Goal: Task Accomplishment & Management: Complete application form

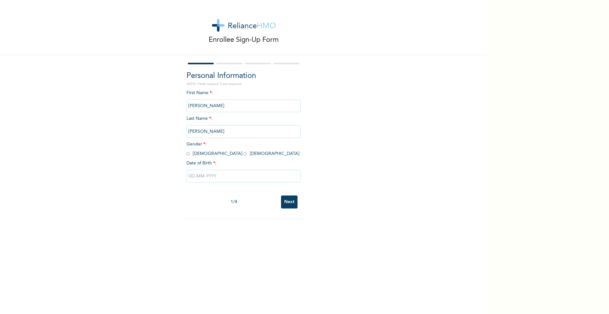
click at [186, 153] on input "radio" at bounding box center [187, 154] width 3 height 6
radio input "true"
click at [209, 177] on input "text" at bounding box center [243, 176] width 114 height 13
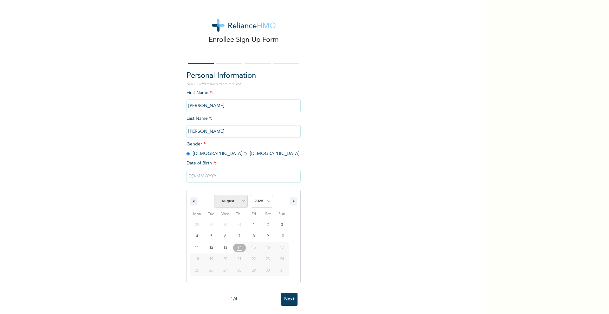
click at [238, 203] on select "January February March April May June July August September October November De…" at bounding box center [231, 201] width 34 height 13
select select "3"
click at [214, 195] on select "January February March April May June July August September October November De…" at bounding box center [231, 201] width 34 height 13
click at [256, 202] on select "2025 2024 2023 2022 2021 2020 2019 2018 2017 2016 2015 2014 2013 2012 2011 2010…" at bounding box center [262, 201] width 22 height 13
select select "1997"
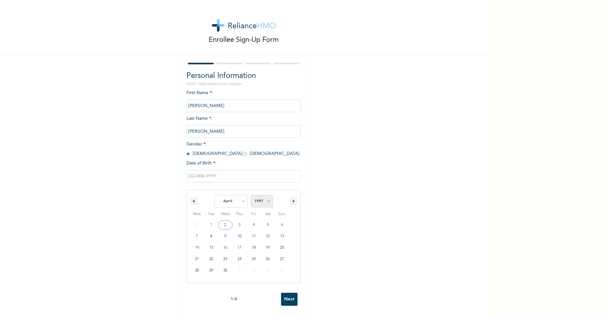
click at [251, 195] on select "2025 2024 2023 2022 2021 2020 2019 2018 2017 2016 2015 2014 2013 2012 2011 2010…" at bounding box center [262, 201] width 22 height 13
type input "[DATE]"
drag, startPoint x: 208, startPoint y: 130, endPoint x: 181, endPoint y: 129, distance: 27.3
click at [181, 129] on div "Personal Information NOTE: Fields marked (*) are required First Name * : [PERSO…" at bounding box center [243, 136] width 127 height 163
click at [379, 150] on div "Enrollee Sign-Up Form Personal Information NOTE: Fields marked (*) are required…" at bounding box center [243, 109] width 487 height 218
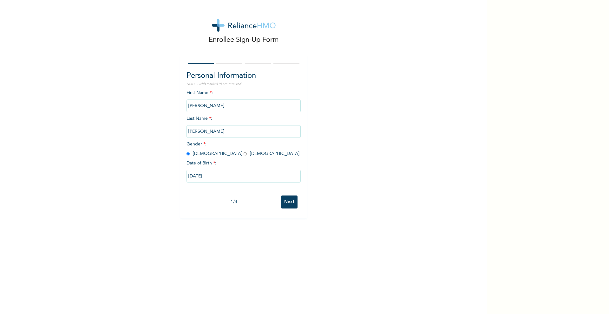
click at [287, 200] on input "Next" at bounding box center [289, 202] width 16 height 13
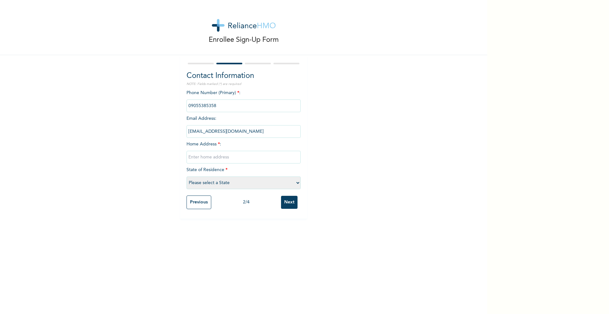
click at [222, 157] on input "text" at bounding box center [243, 157] width 114 height 13
type input "[STREET_ADDRESS][PERSON_NAME]"
click at [253, 186] on select "Please select a State [PERSON_NAME] (FCT) [PERSON_NAME] Ibom [GEOGRAPHIC_DATA] …" at bounding box center [243, 183] width 114 height 13
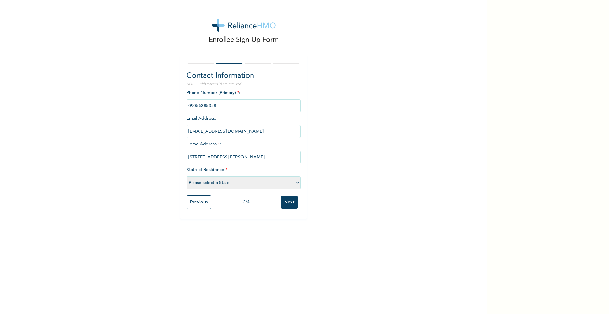
select select "25"
click at [186, 177] on select "Please select a State [PERSON_NAME] (FCT) [PERSON_NAME] Ibom [GEOGRAPHIC_DATA] …" at bounding box center [243, 183] width 114 height 13
click at [290, 203] on input "Next" at bounding box center [289, 202] width 16 height 13
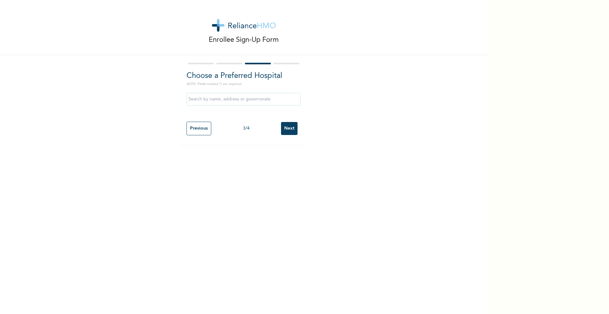
click at [240, 98] on input "text" at bounding box center [243, 99] width 114 height 13
click at [332, 84] on div "Enrollee Sign-Up Form Choose a Preferred Hospital NOTE: Fields marked (*) are r…" at bounding box center [243, 72] width 487 height 145
click at [290, 127] on input "Next" at bounding box center [289, 128] width 16 height 13
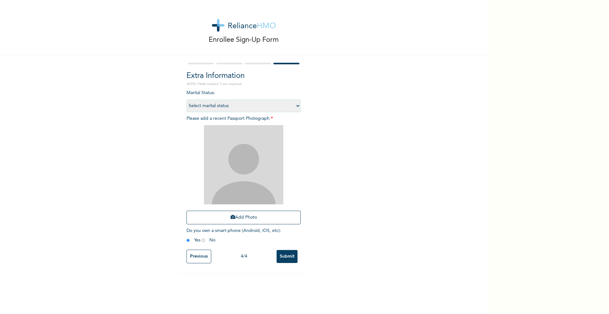
click at [237, 105] on select "Select marital status [DEMOGRAPHIC_DATA] Married [DEMOGRAPHIC_DATA] Widow/[DEMO…" at bounding box center [243, 106] width 114 height 13
select select "1"
click at [186, 100] on select "Select marital status [DEMOGRAPHIC_DATA] Married [DEMOGRAPHIC_DATA] Widow/[DEMO…" at bounding box center [243, 106] width 114 height 13
click at [239, 218] on button "Add Photo" at bounding box center [243, 218] width 114 height 14
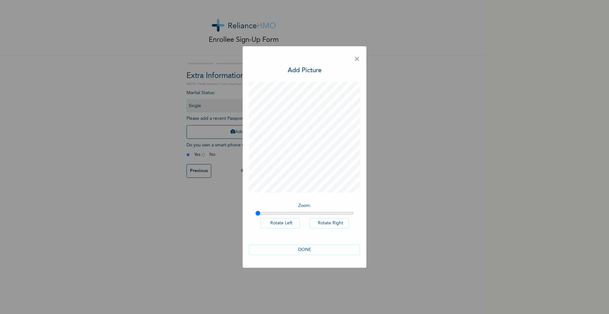
click at [316, 250] on button "DONE" at bounding box center [304, 250] width 111 height 10
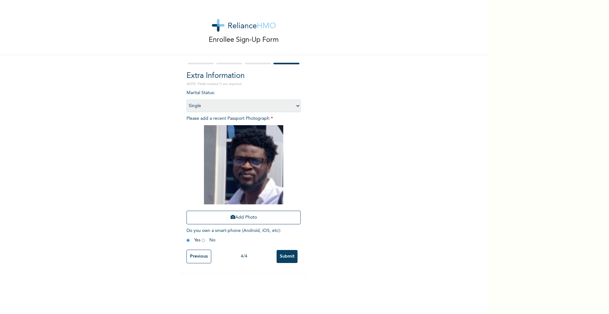
click at [283, 255] on input "Submit" at bounding box center [286, 256] width 21 height 13
